Goal: Information Seeking & Learning: Find specific fact

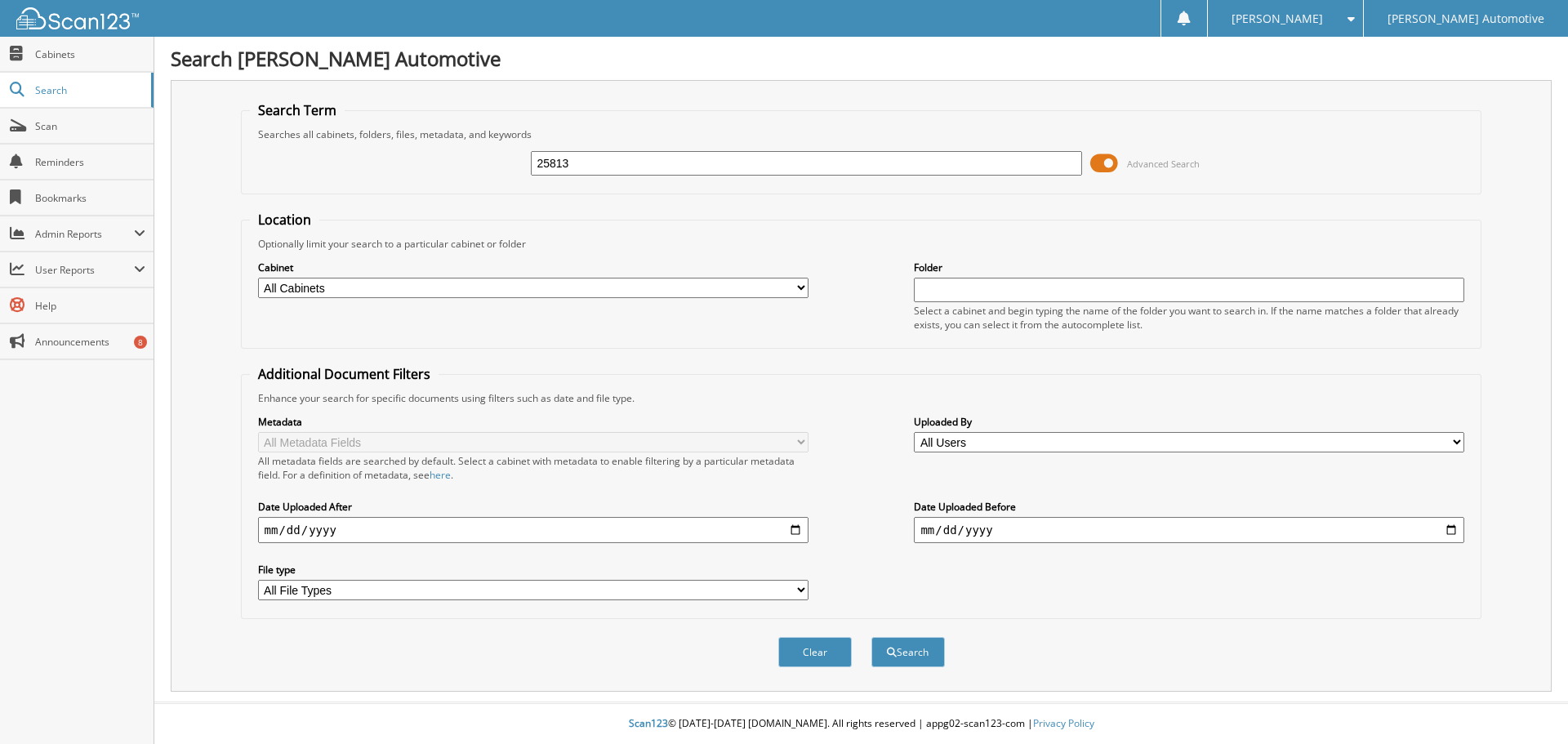
type input "25813"
click at [1109, 165] on span at bounding box center [1103, 163] width 28 height 24
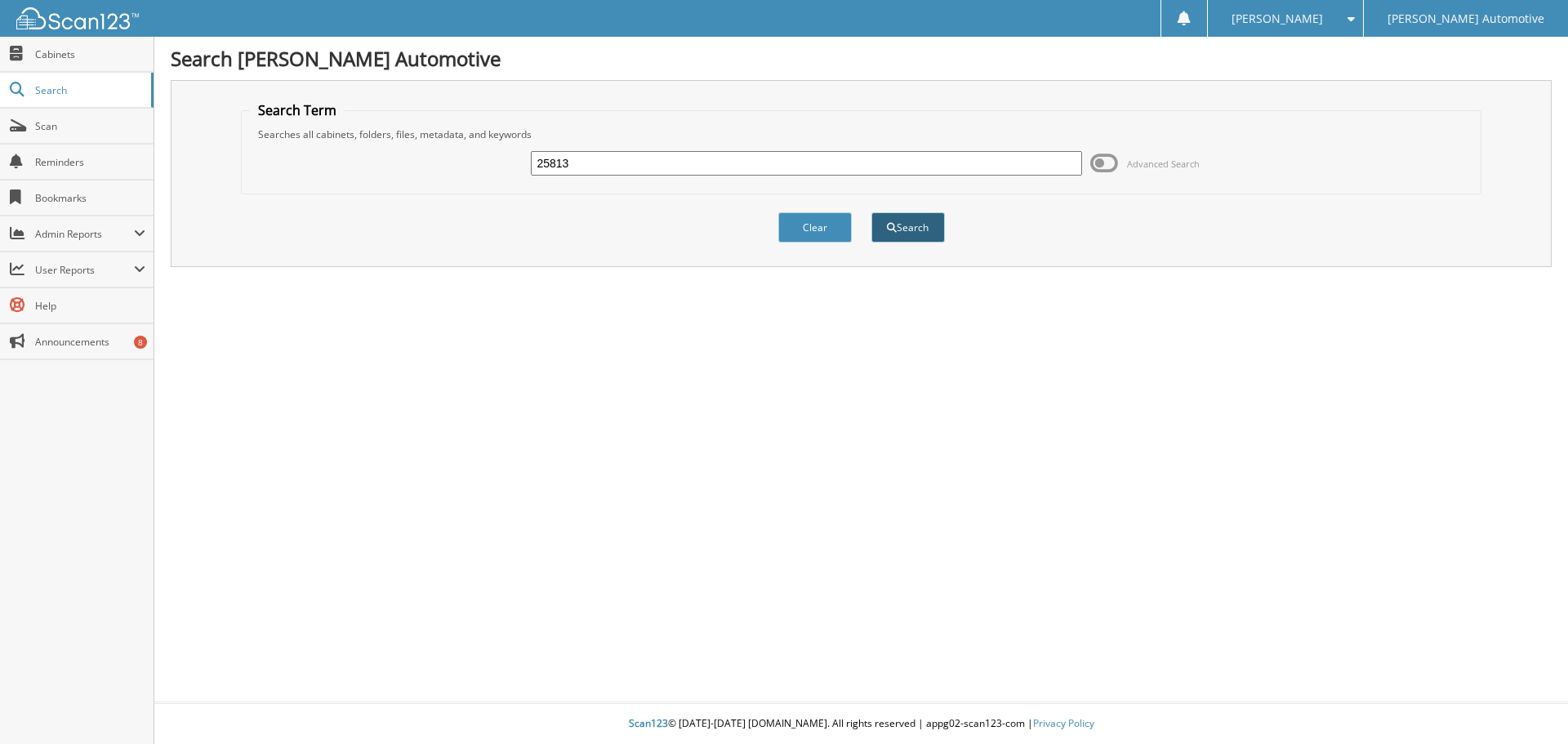
click at [909, 231] on button "Search" at bounding box center [908, 227] width 73 height 30
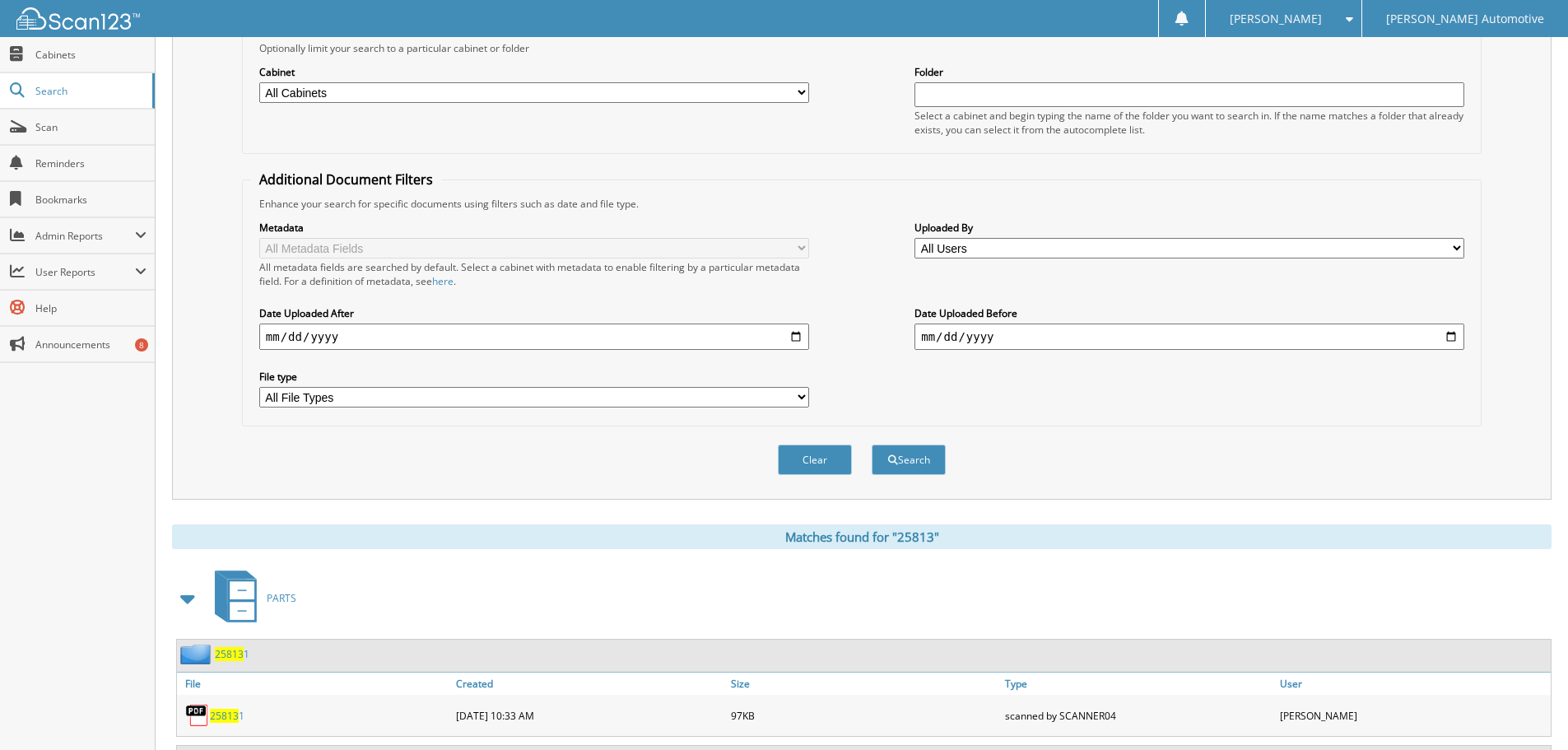
scroll to position [329, 0]
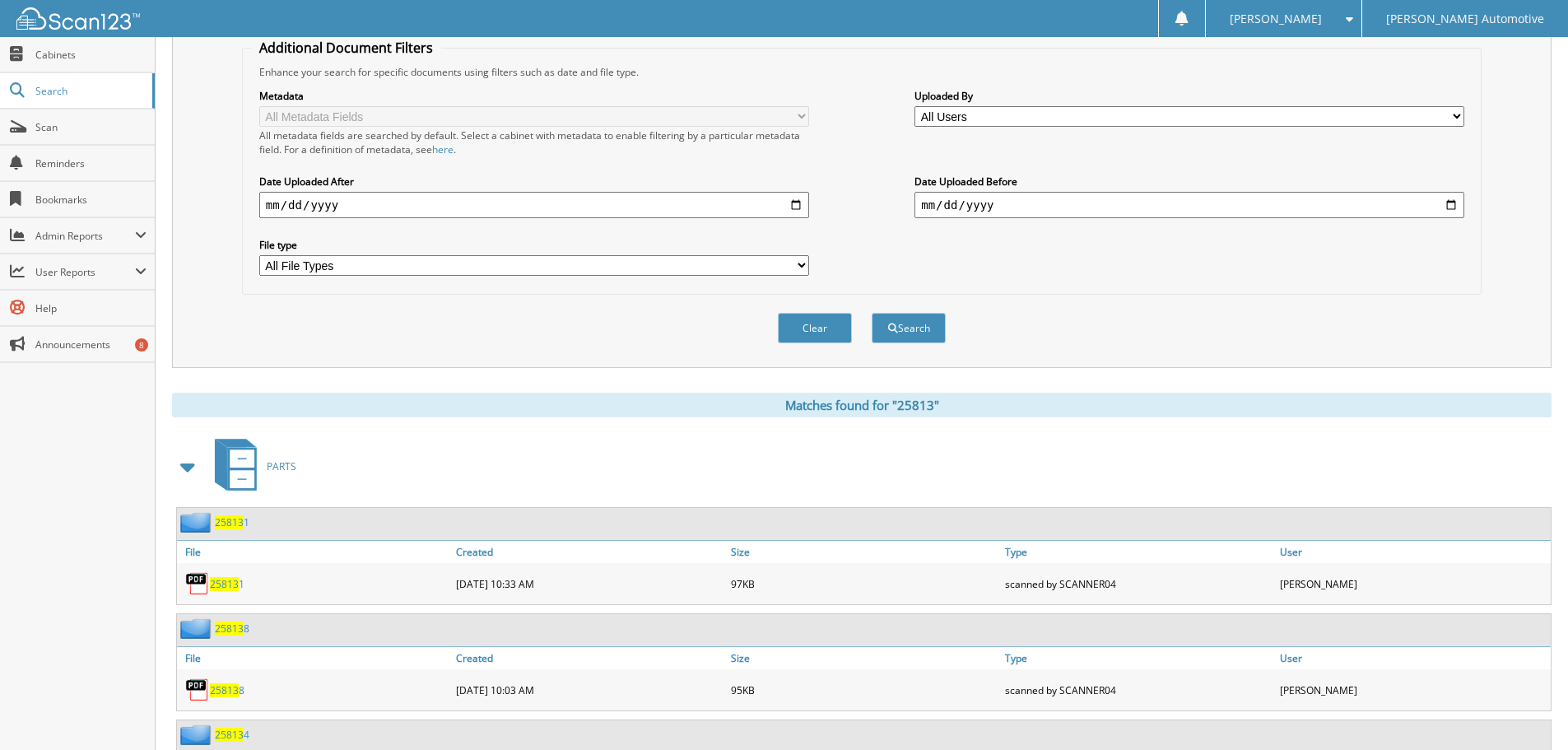
click at [188, 470] on span at bounding box center [188, 466] width 23 height 30
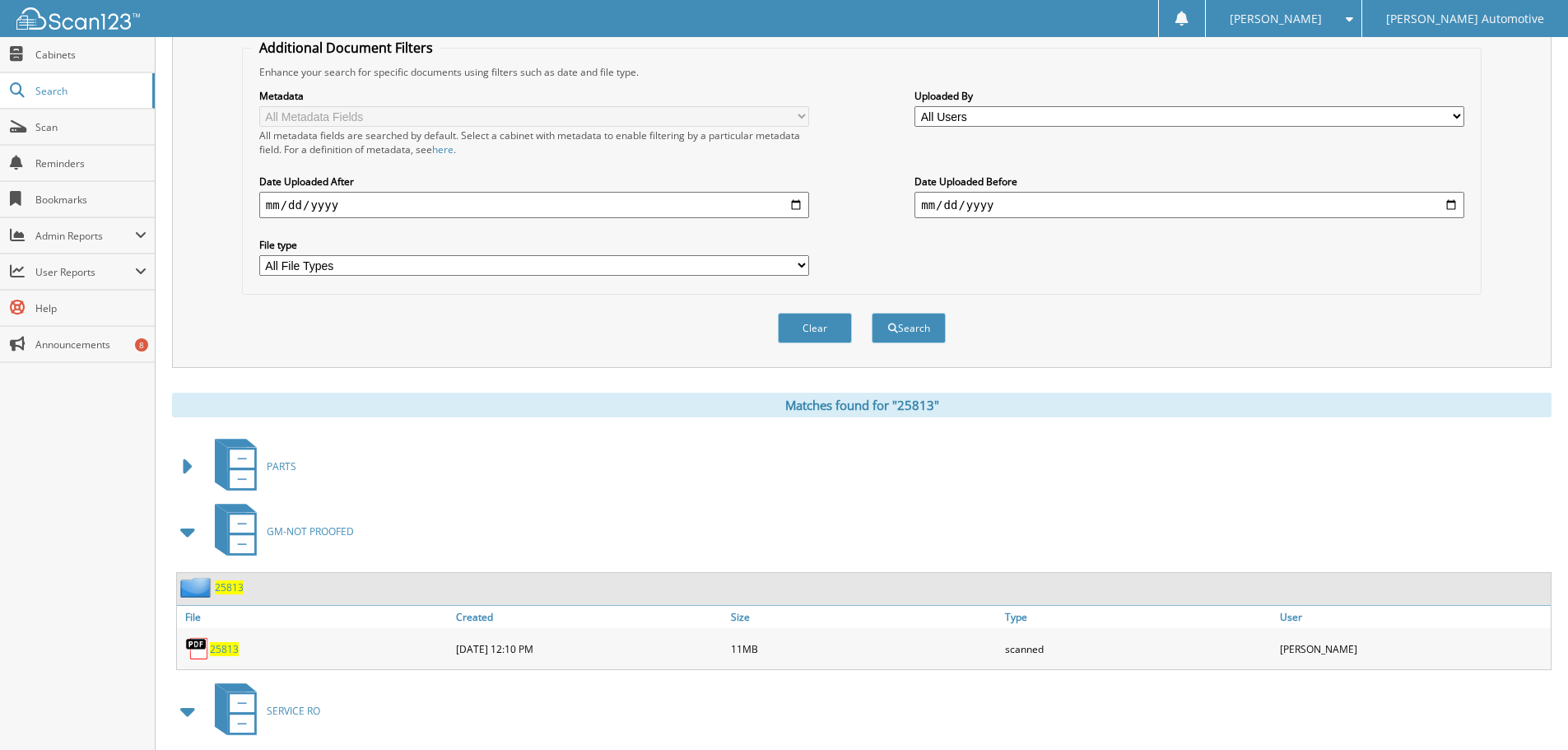
click at [225, 651] on span "25813" at bounding box center [224, 649] width 29 height 14
